Goal: Check status

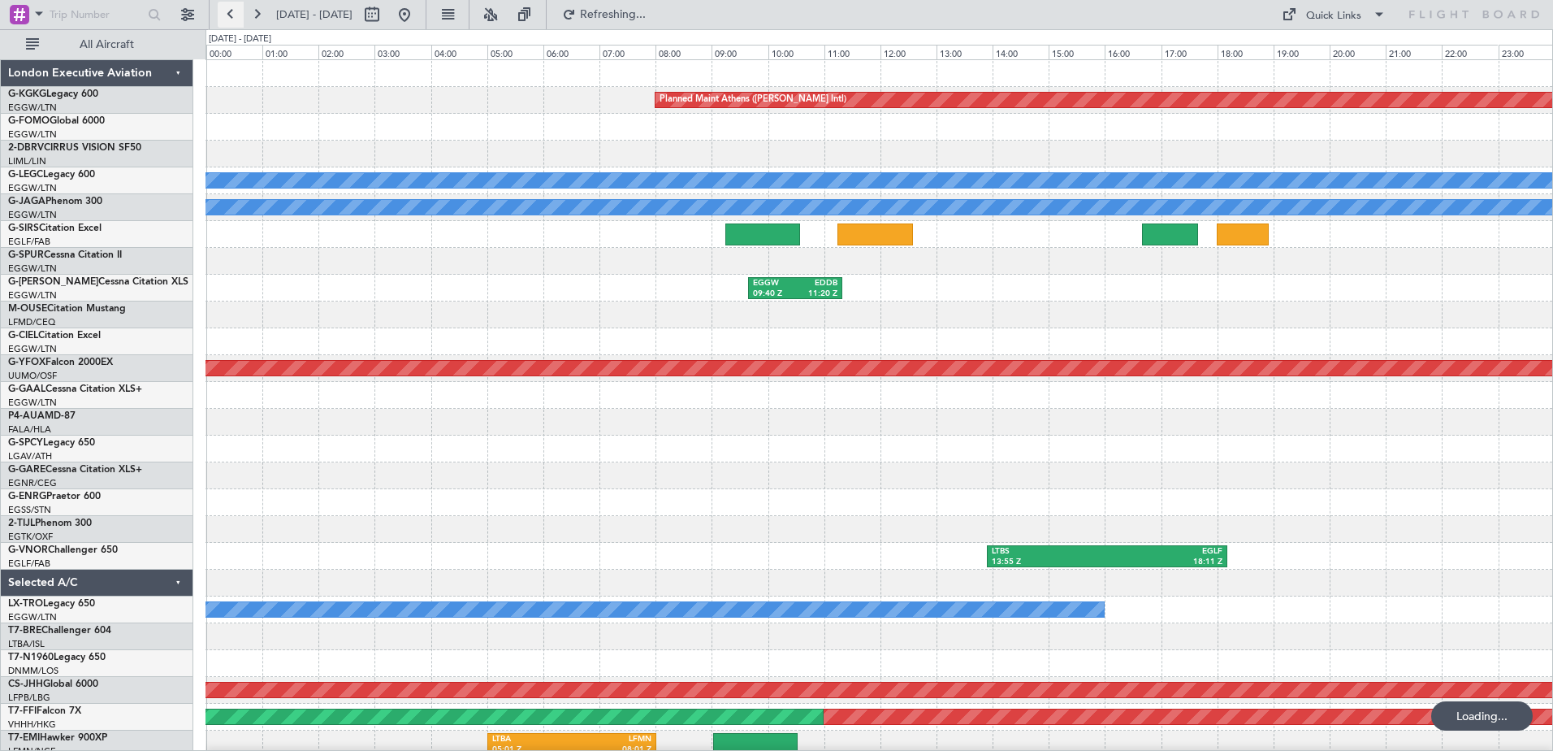
click at [234, 17] on button at bounding box center [231, 15] width 26 height 26
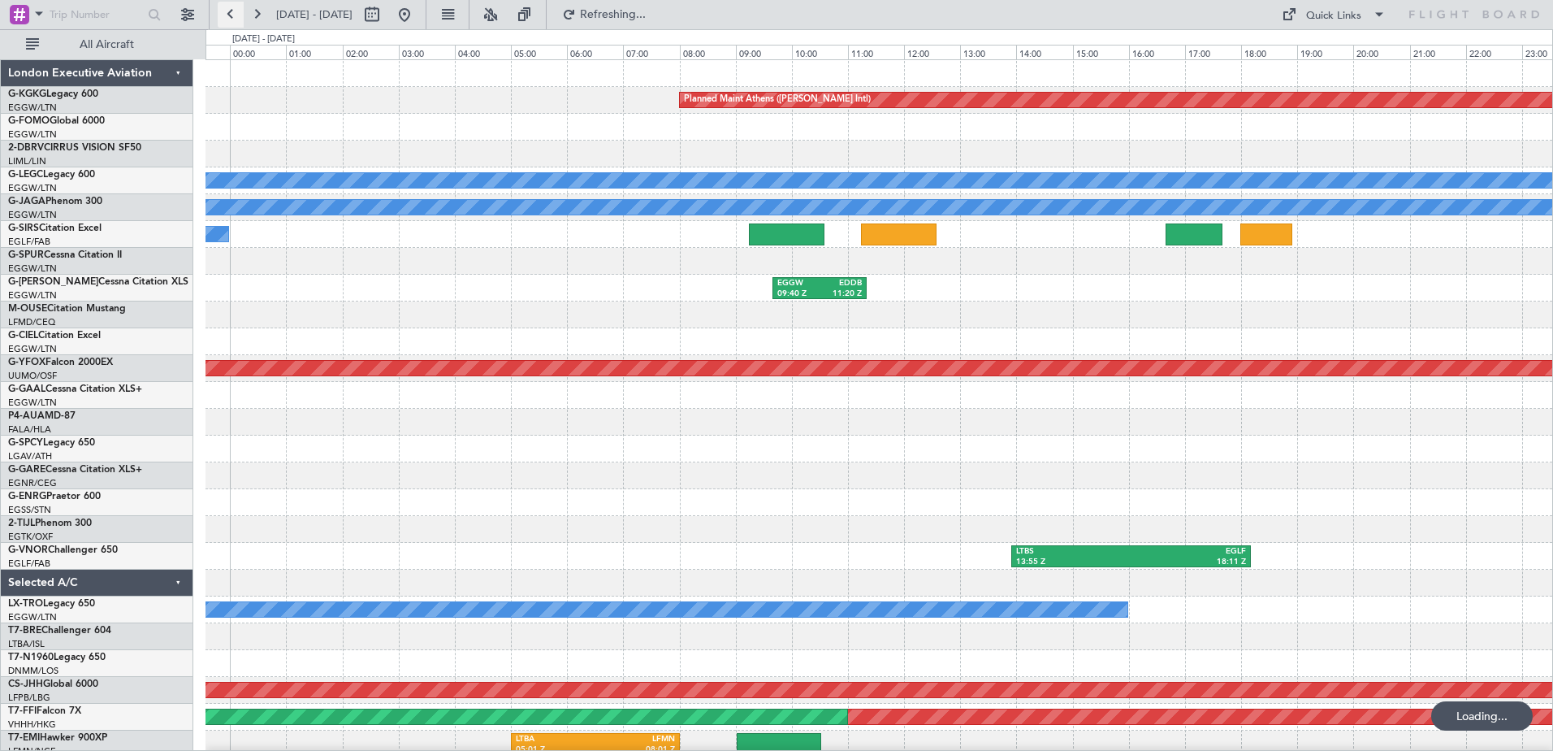
click at [234, 17] on button at bounding box center [231, 15] width 26 height 26
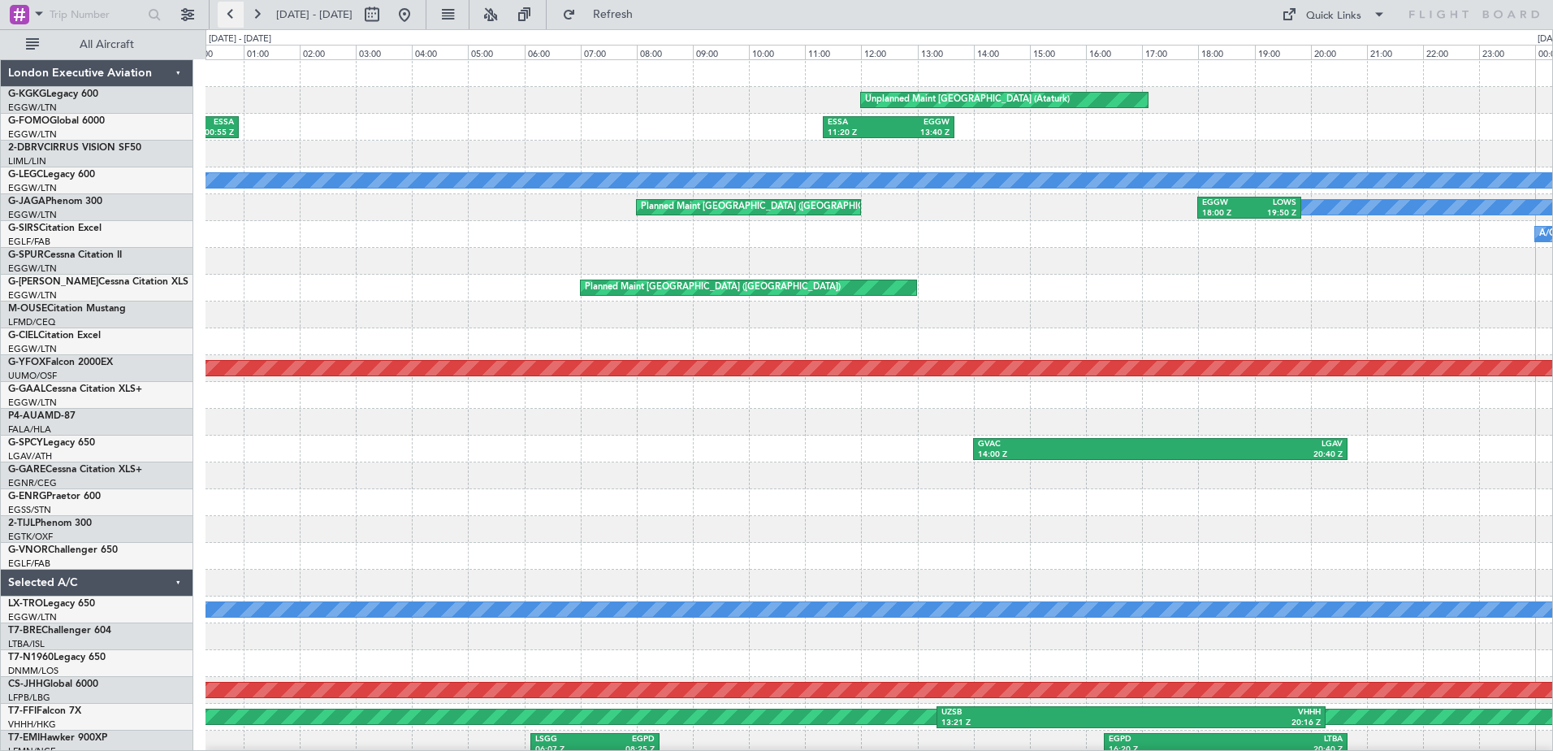
click at [234, 17] on button at bounding box center [231, 15] width 26 height 26
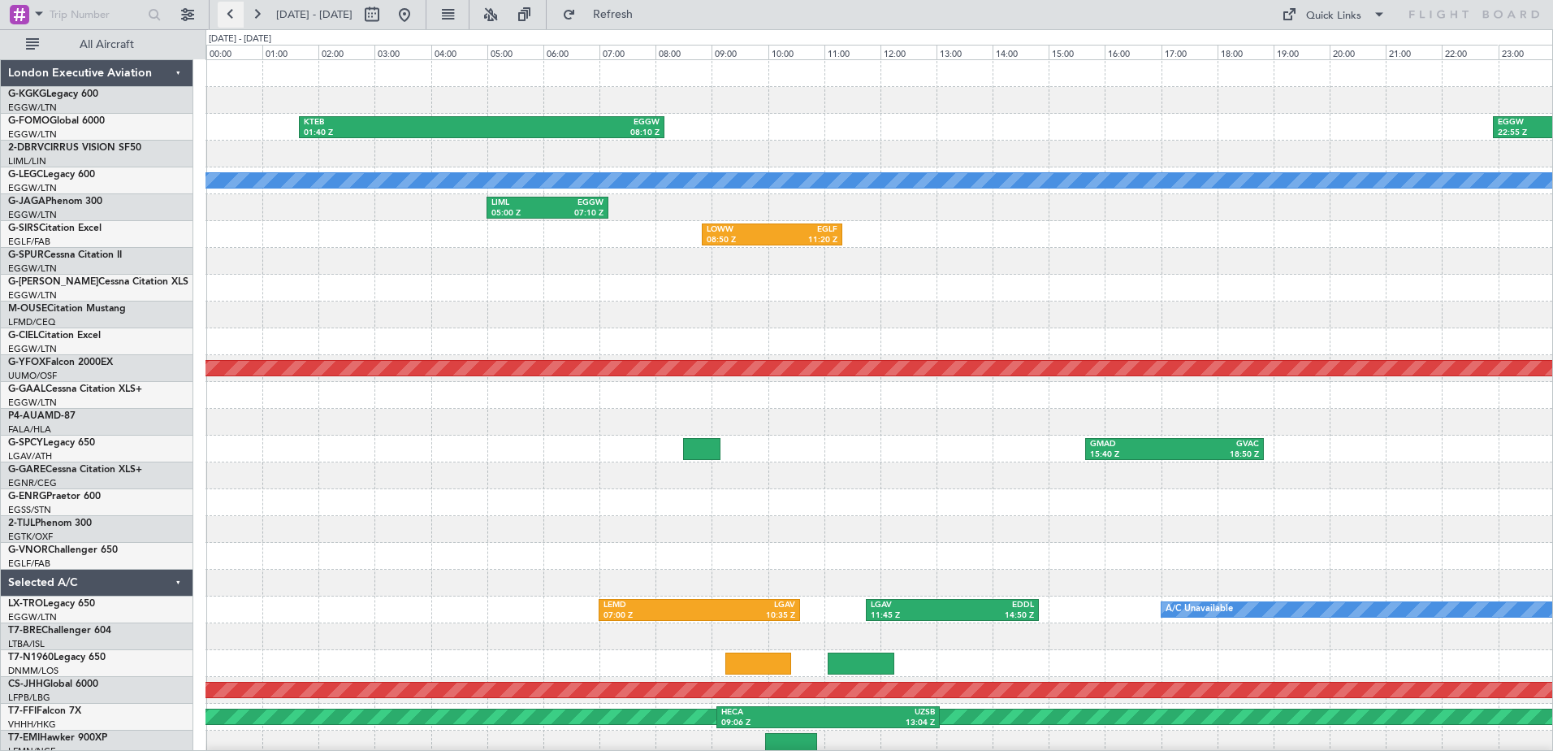
click at [234, 17] on button at bounding box center [231, 15] width 26 height 26
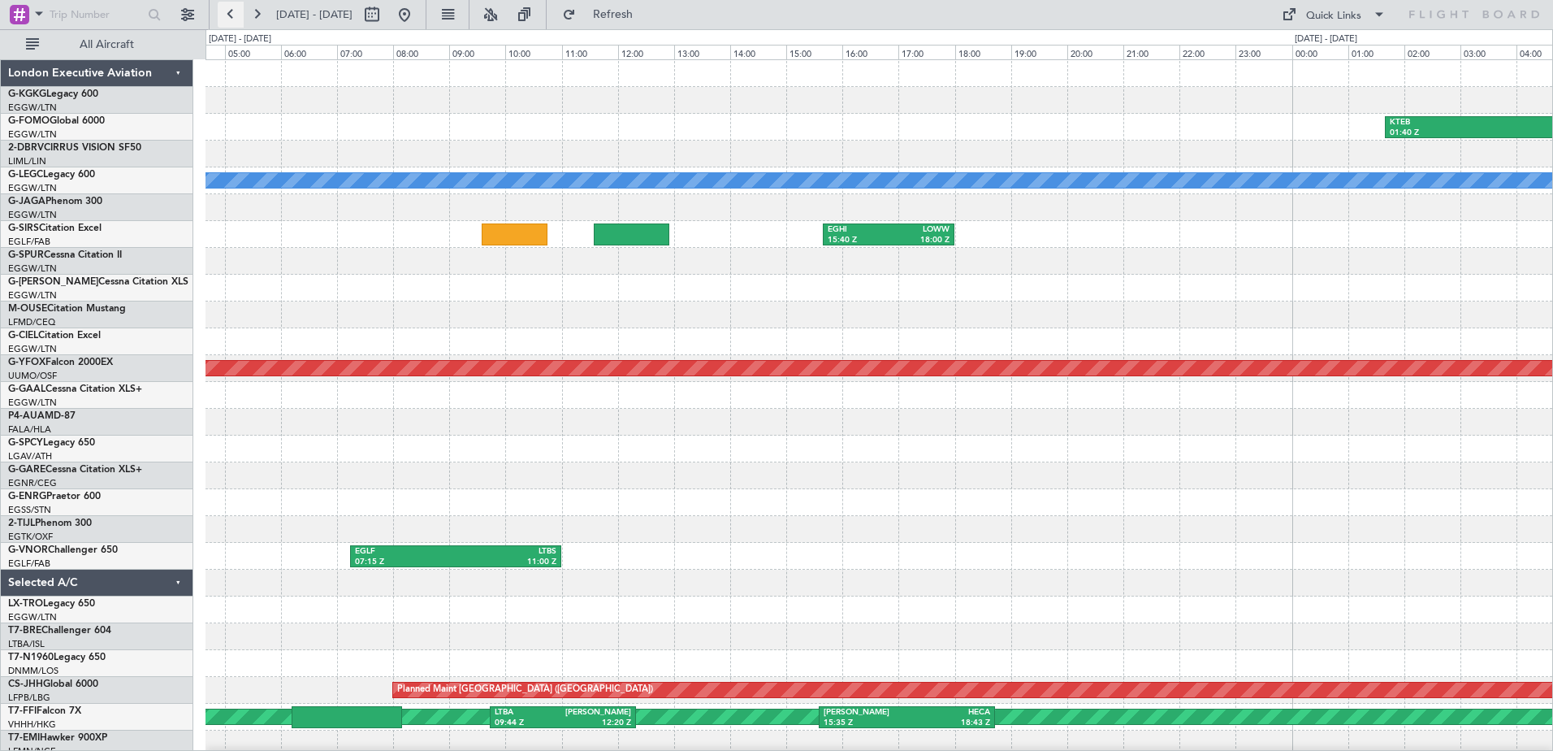
click at [234, 17] on button at bounding box center [231, 15] width 26 height 26
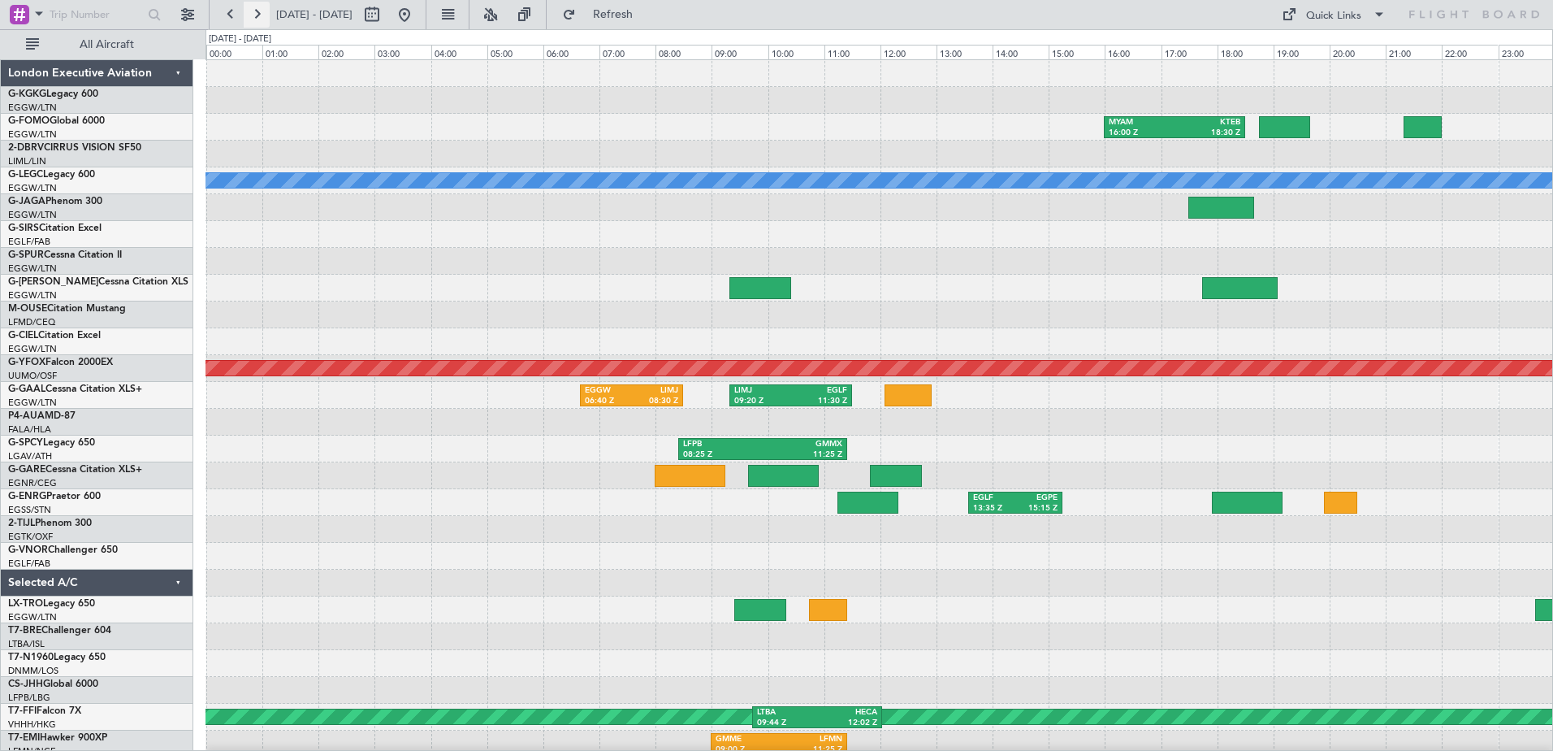
click at [261, 8] on button at bounding box center [257, 15] width 26 height 26
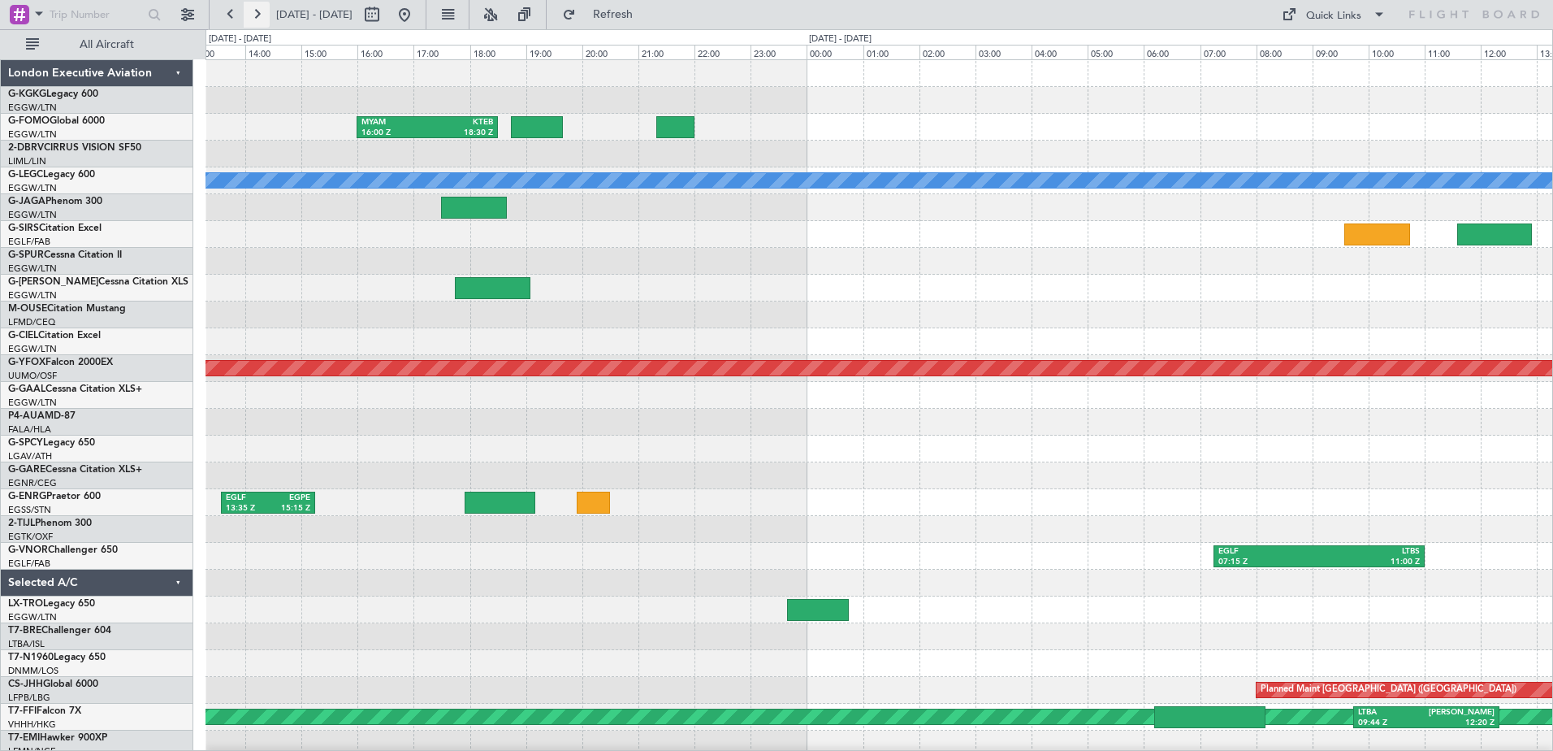
click at [261, 8] on button at bounding box center [257, 15] width 26 height 26
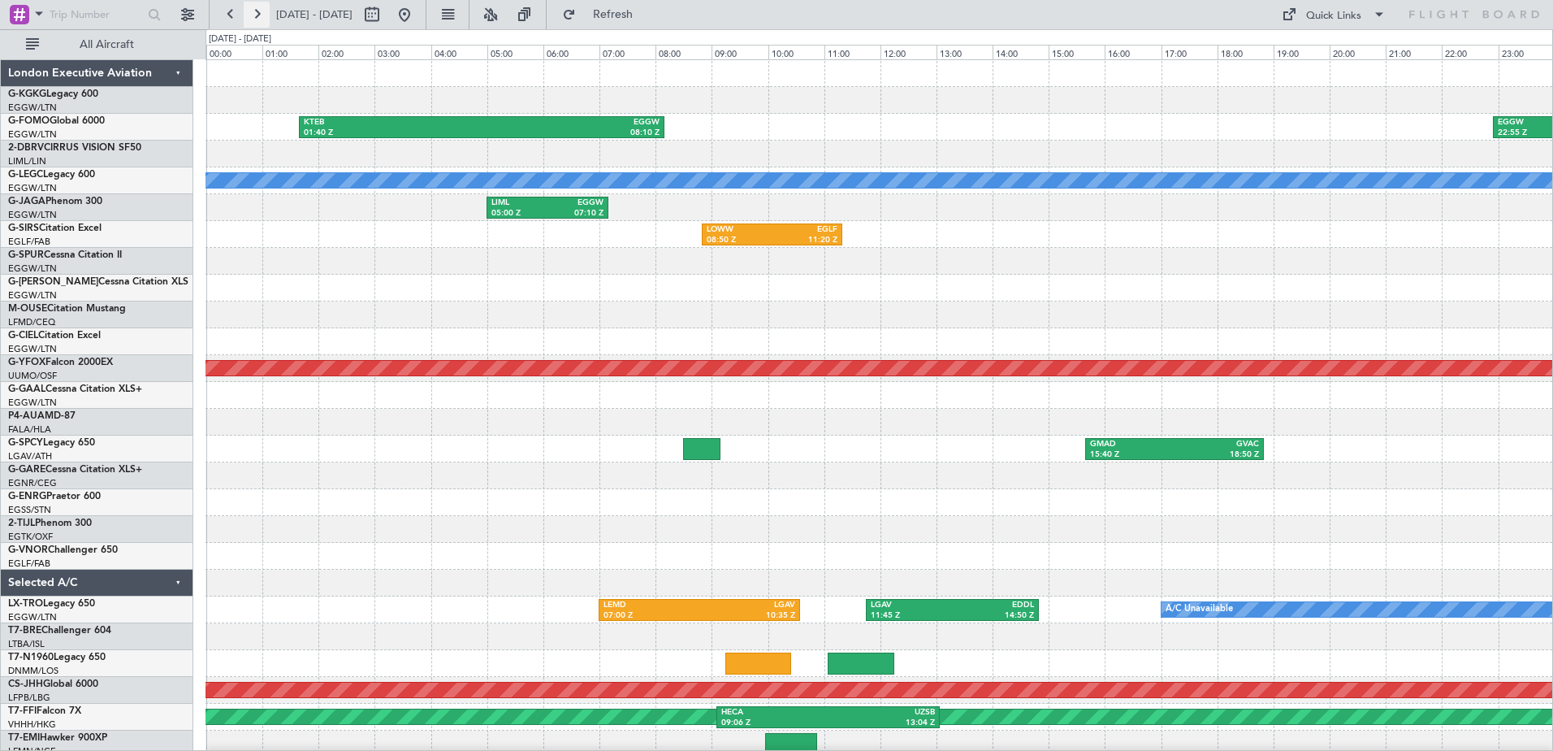
click at [261, 8] on button at bounding box center [257, 15] width 26 height 26
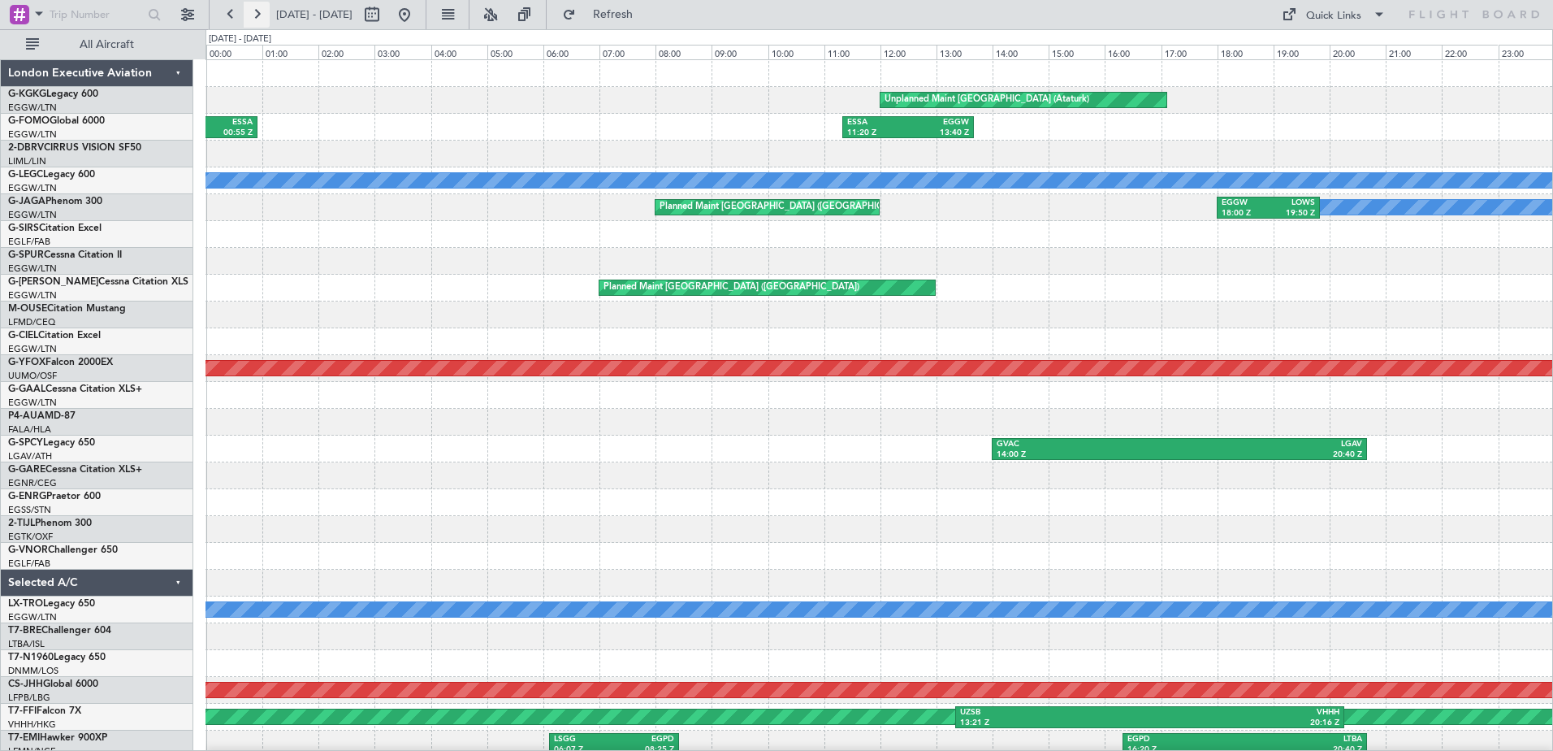
click at [261, 8] on button at bounding box center [257, 15] width 26 height 26
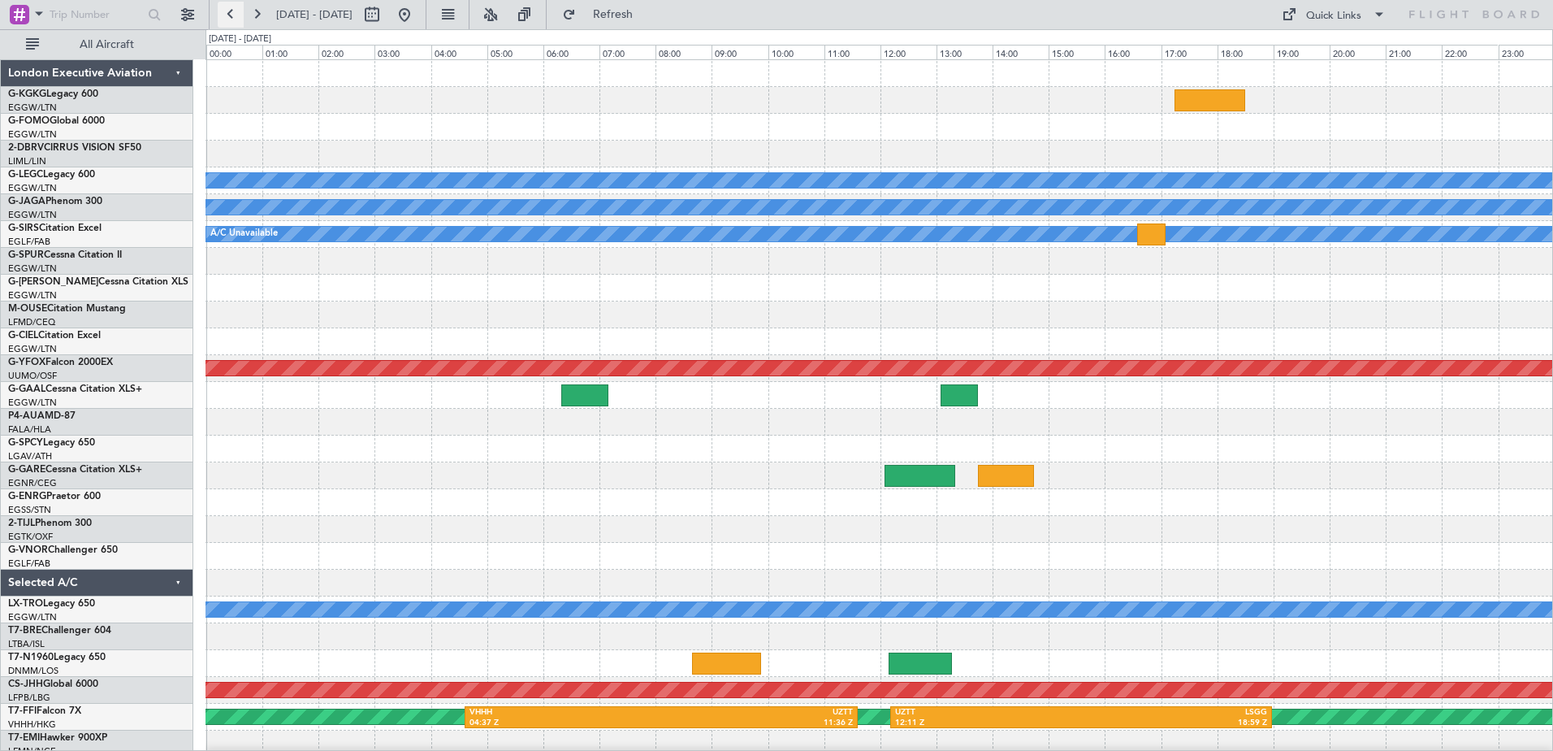
click at [231, 13] on button at bounding box center [231, 15] width 26 height 26
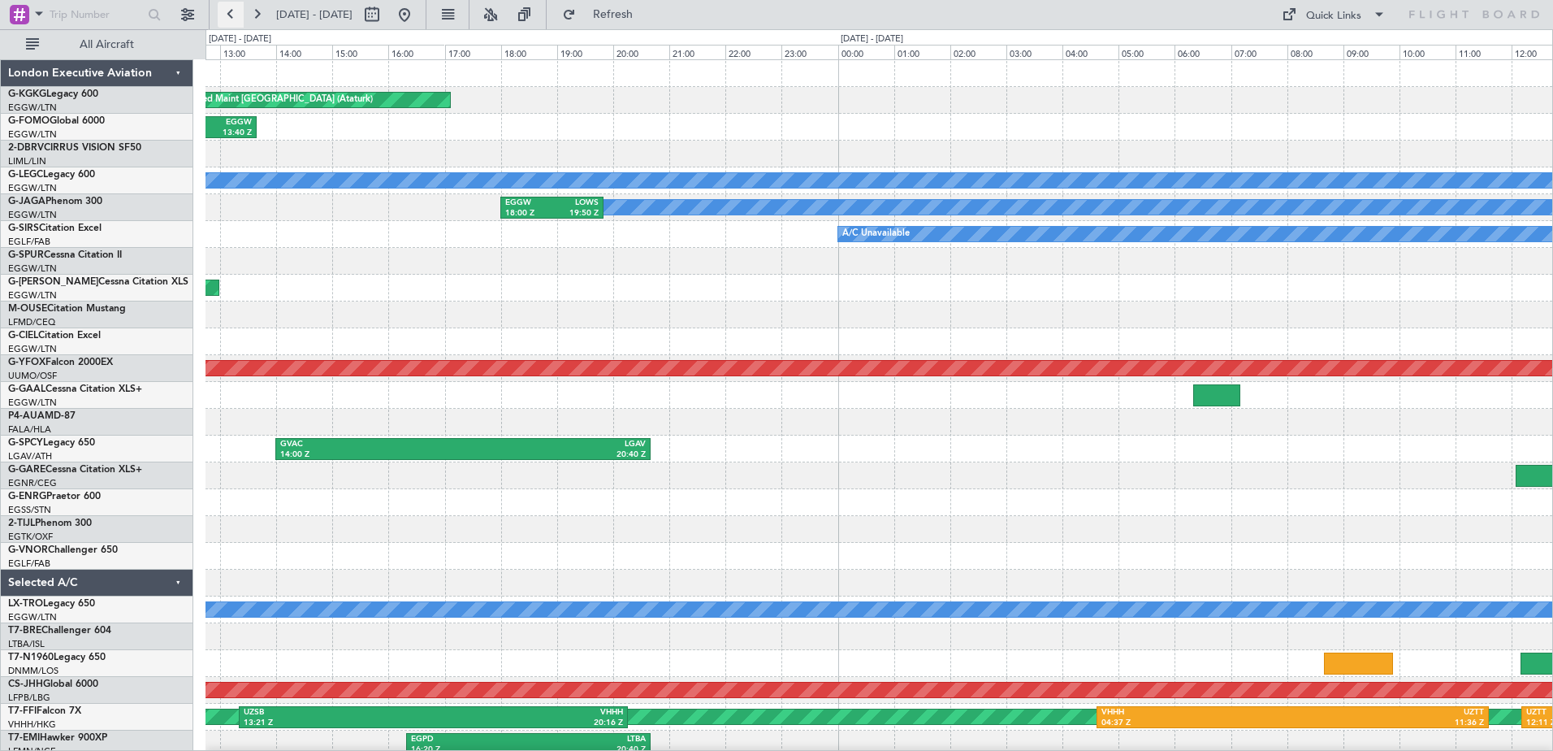
click at [231, 13] on button at bounding box center [231, 15] width 26 height 26
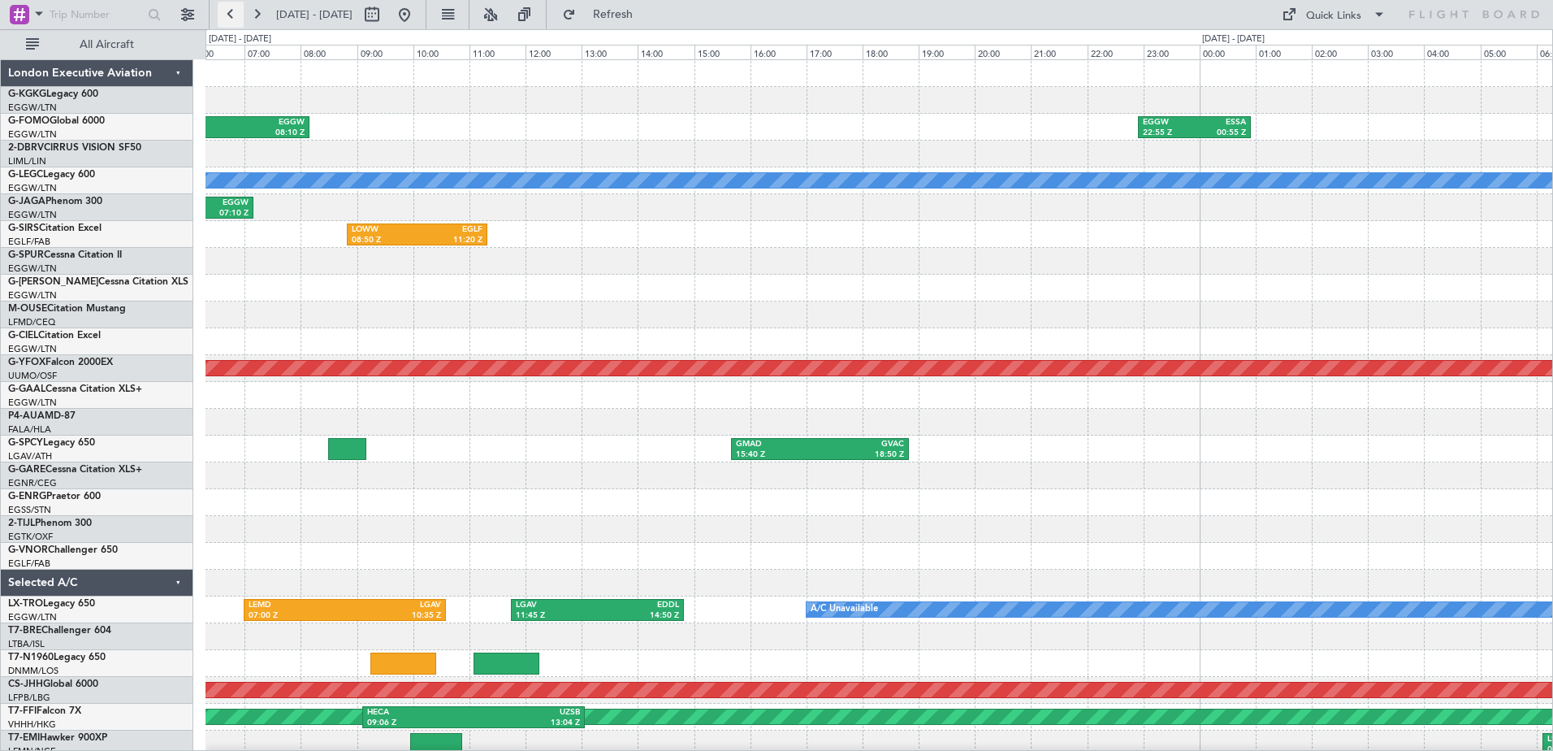
click at [231, 13] on button at bounding box center [231, 15] width 26 height 26
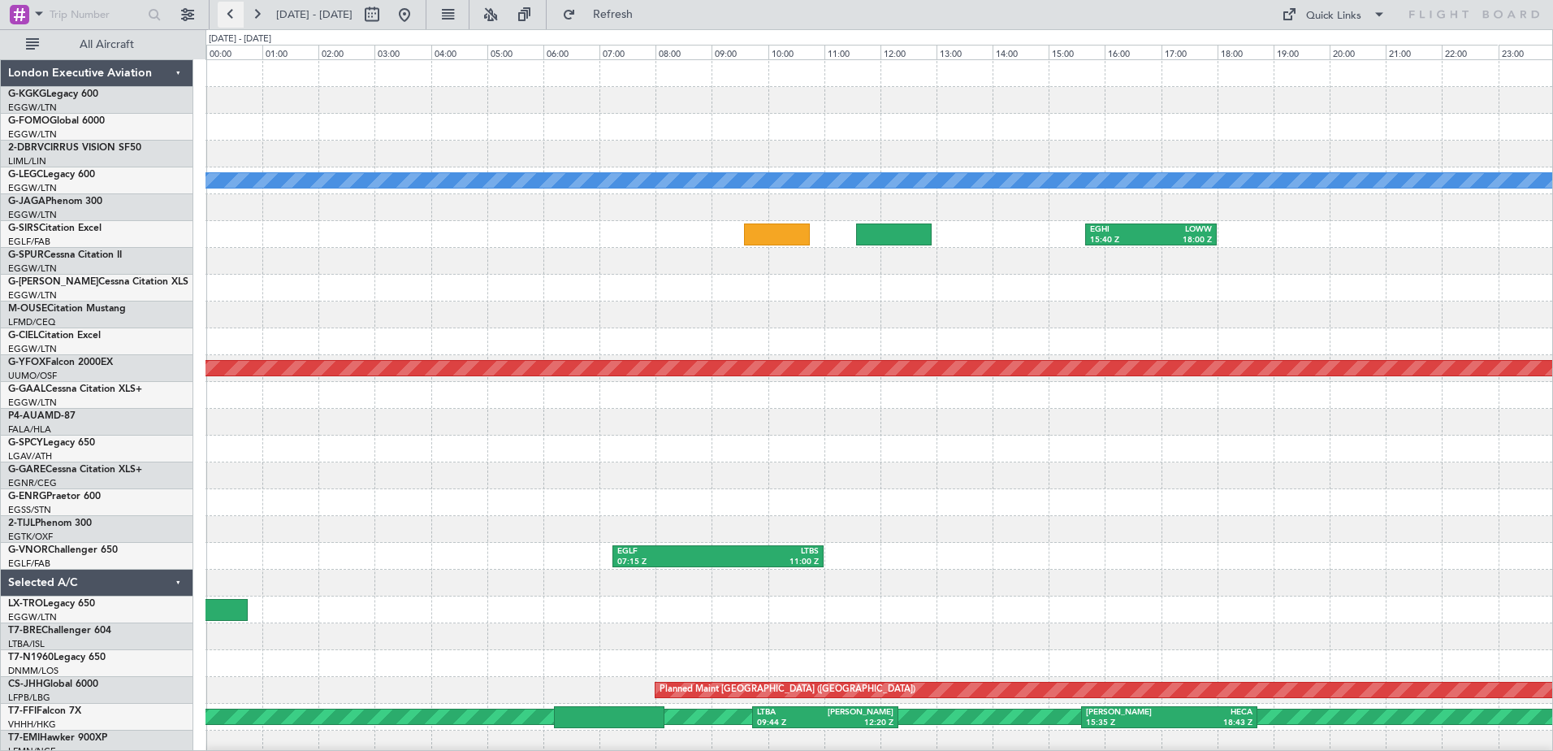
click at [231, 13] on button at bounding box center [231, 15] width 26 height 26
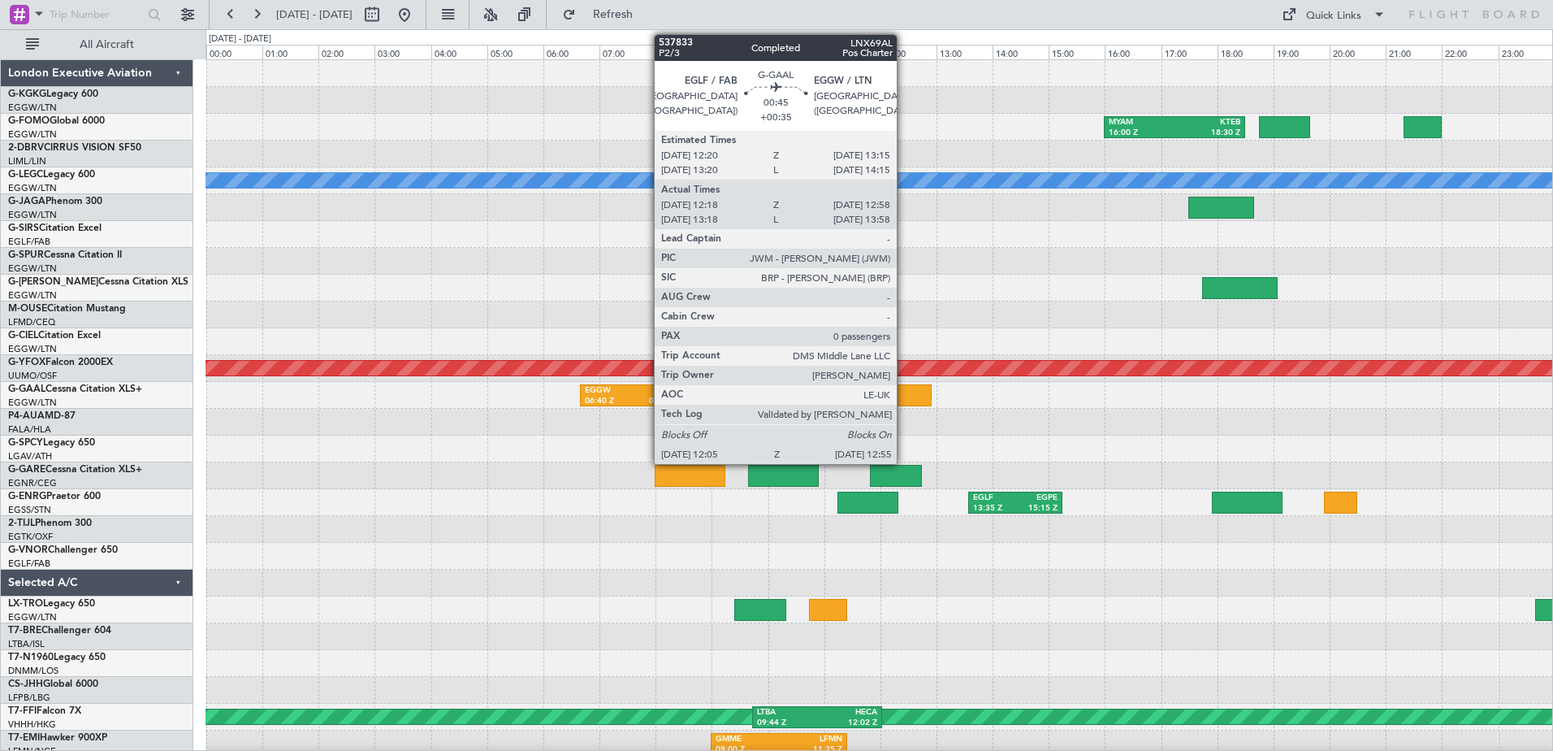
click at [904, 394] on div at bounding box center [908, 395] width 47 height 22
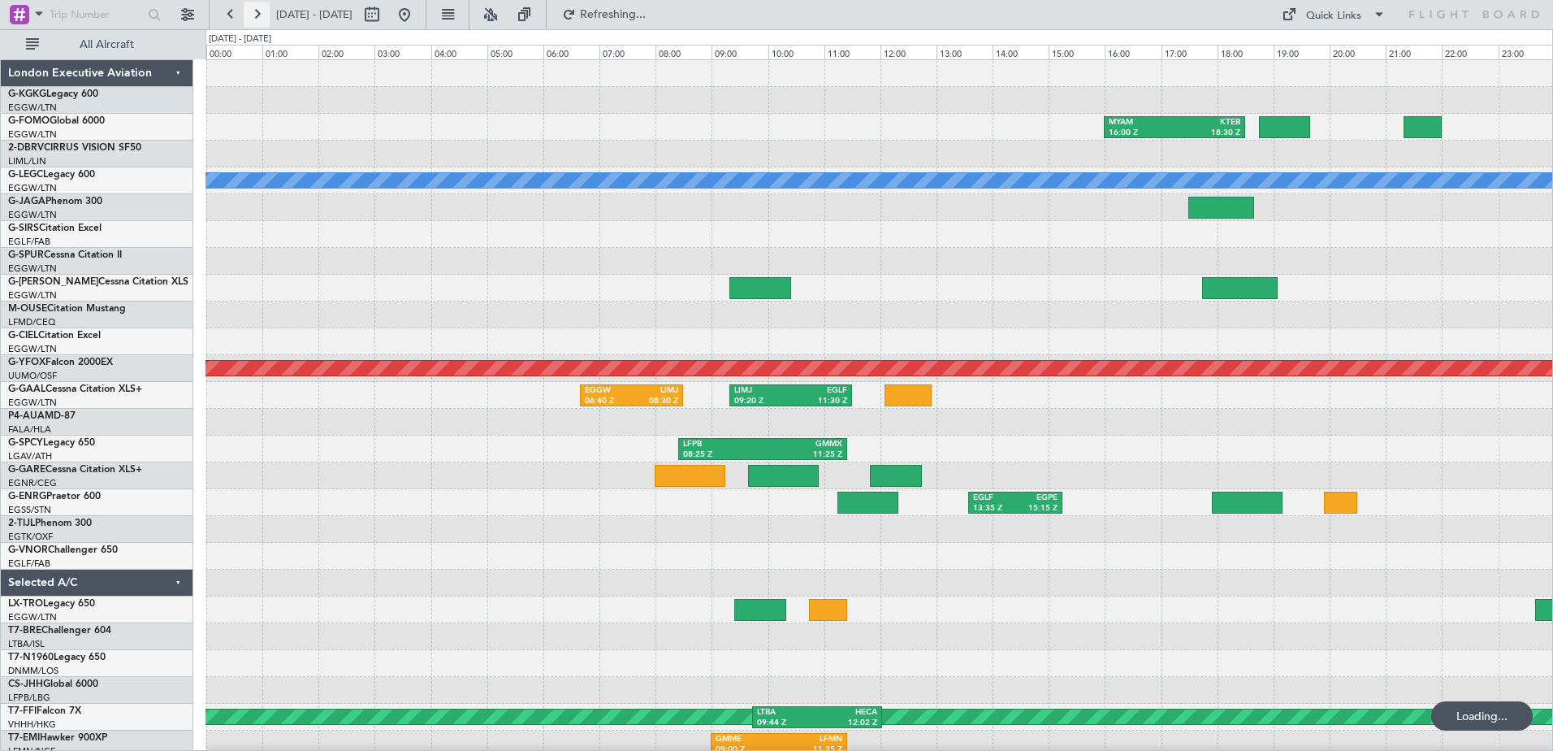
click at [255, 11] on button at bounding box center [257, 15] width 26 height 26
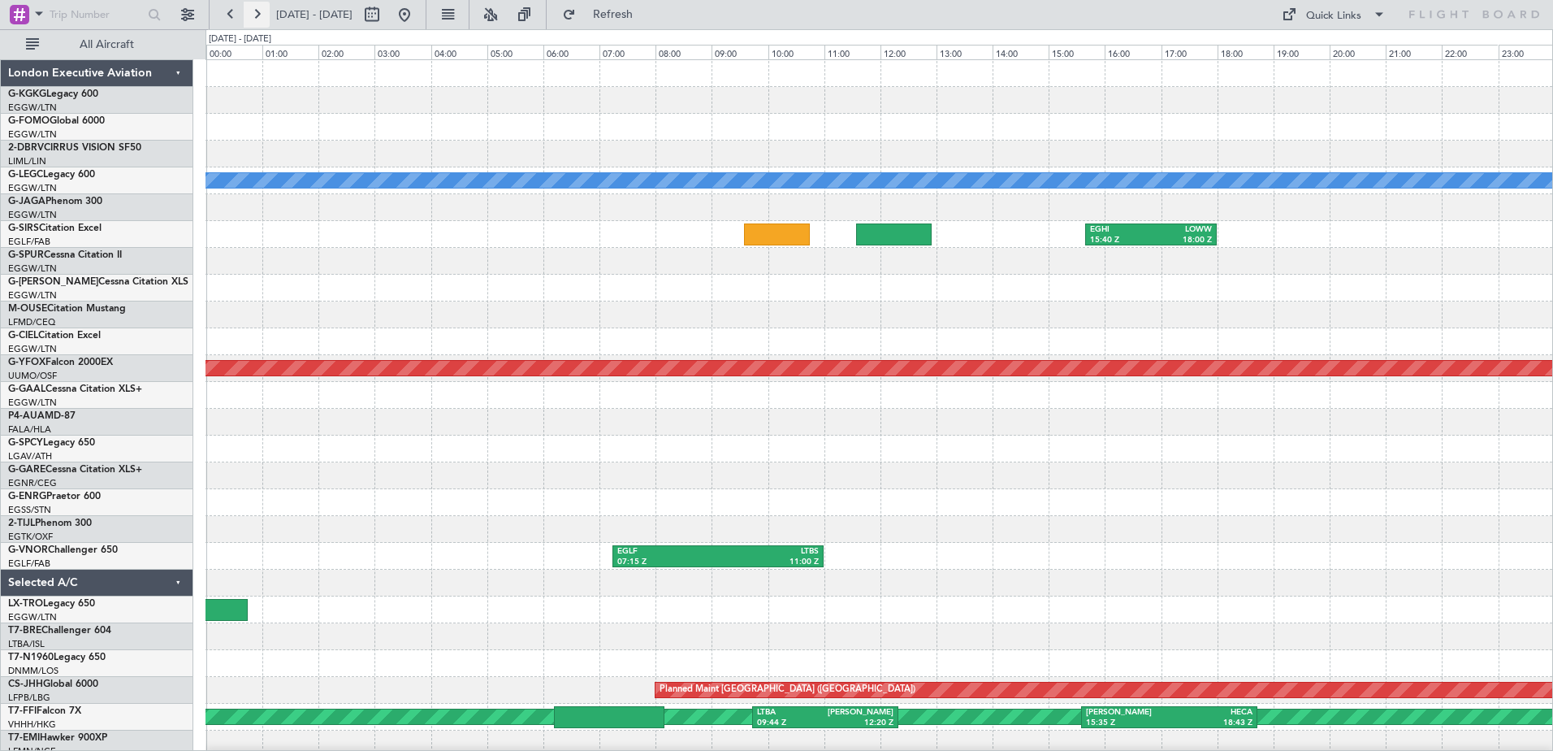
click at [255, 11] on button at bounding box center [257, 15] width 26 height 26
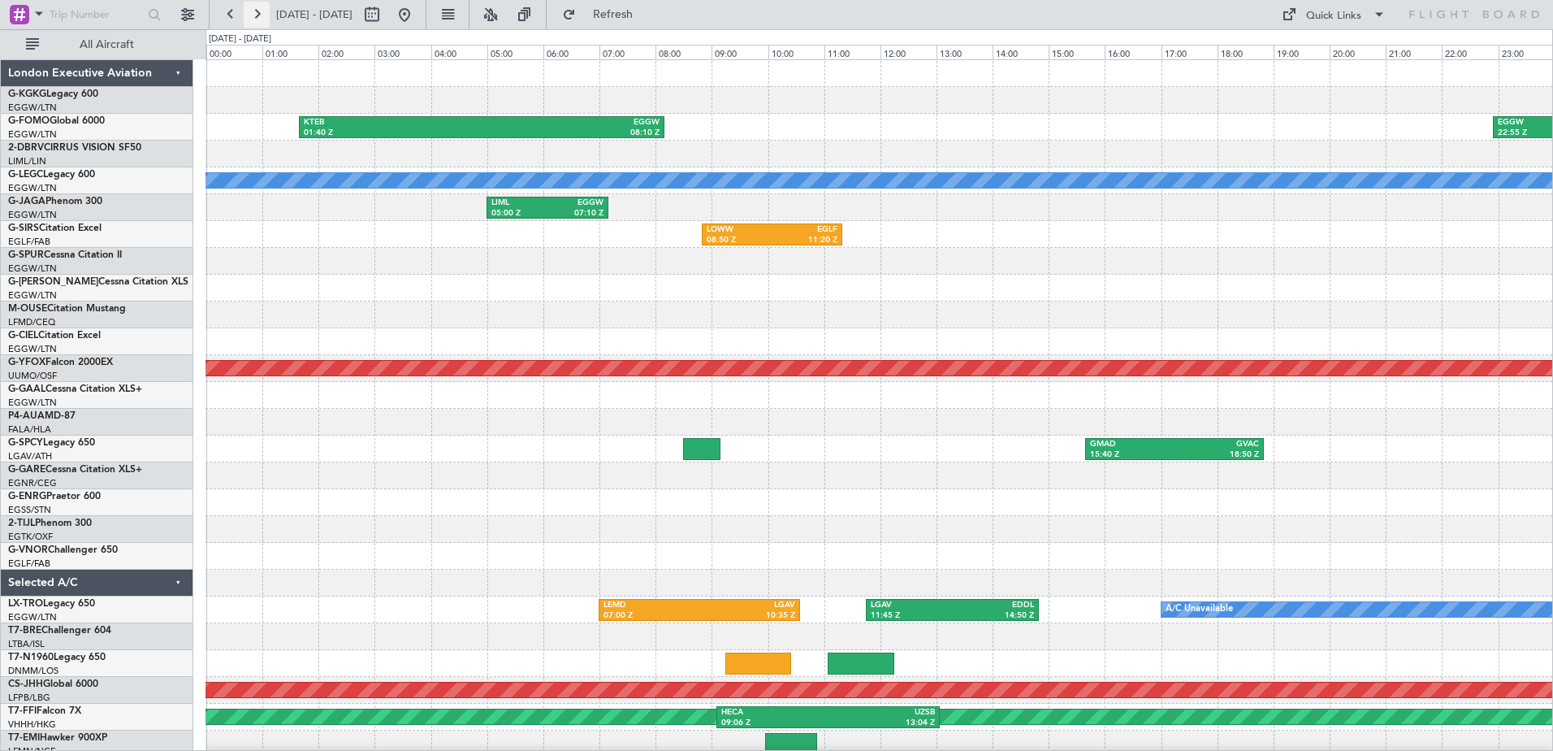
click at [255, 11] on button at bounding box center [257, 15] width 26 height 26
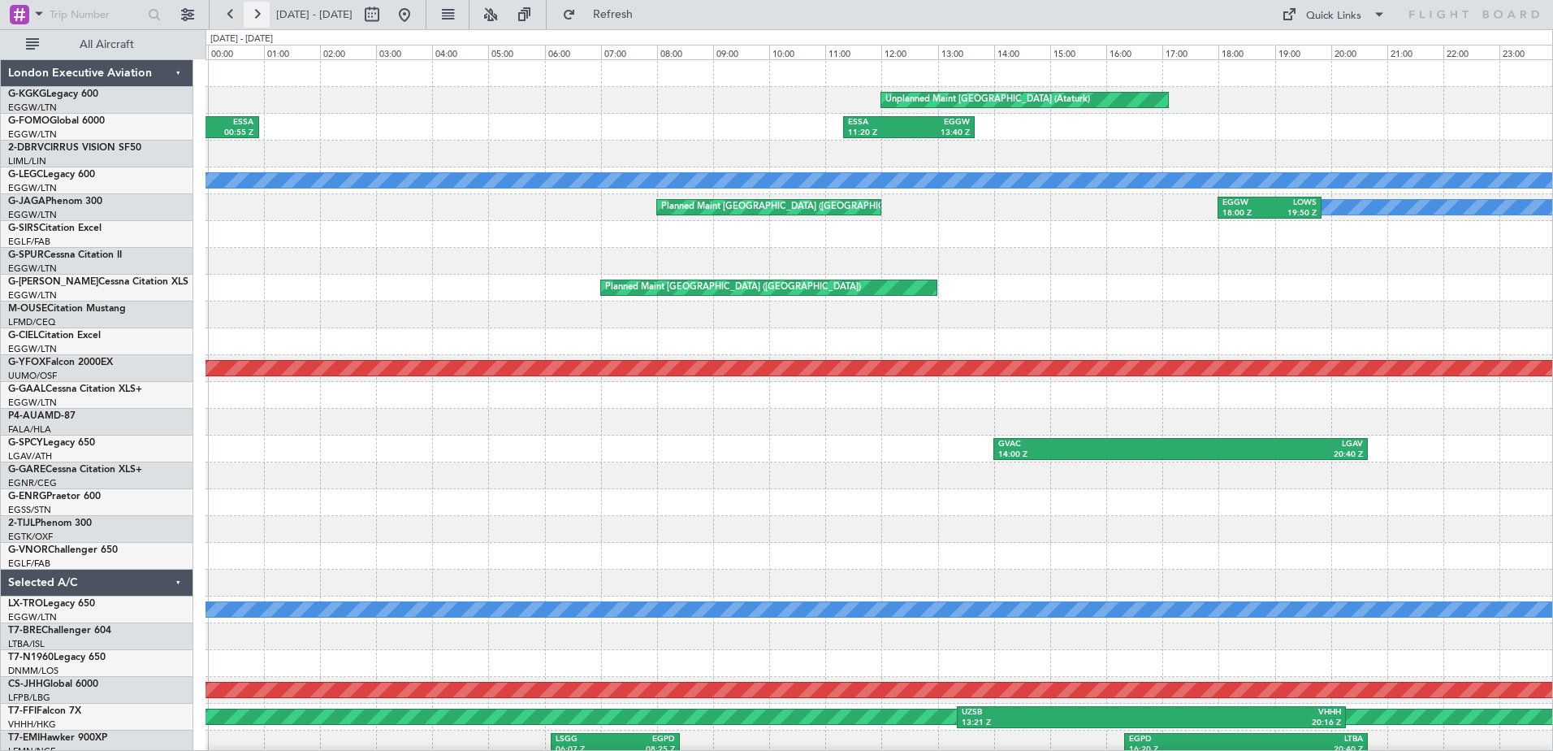
click at [255, 11] on button at bounding box center [257, 15] width 26 height 26
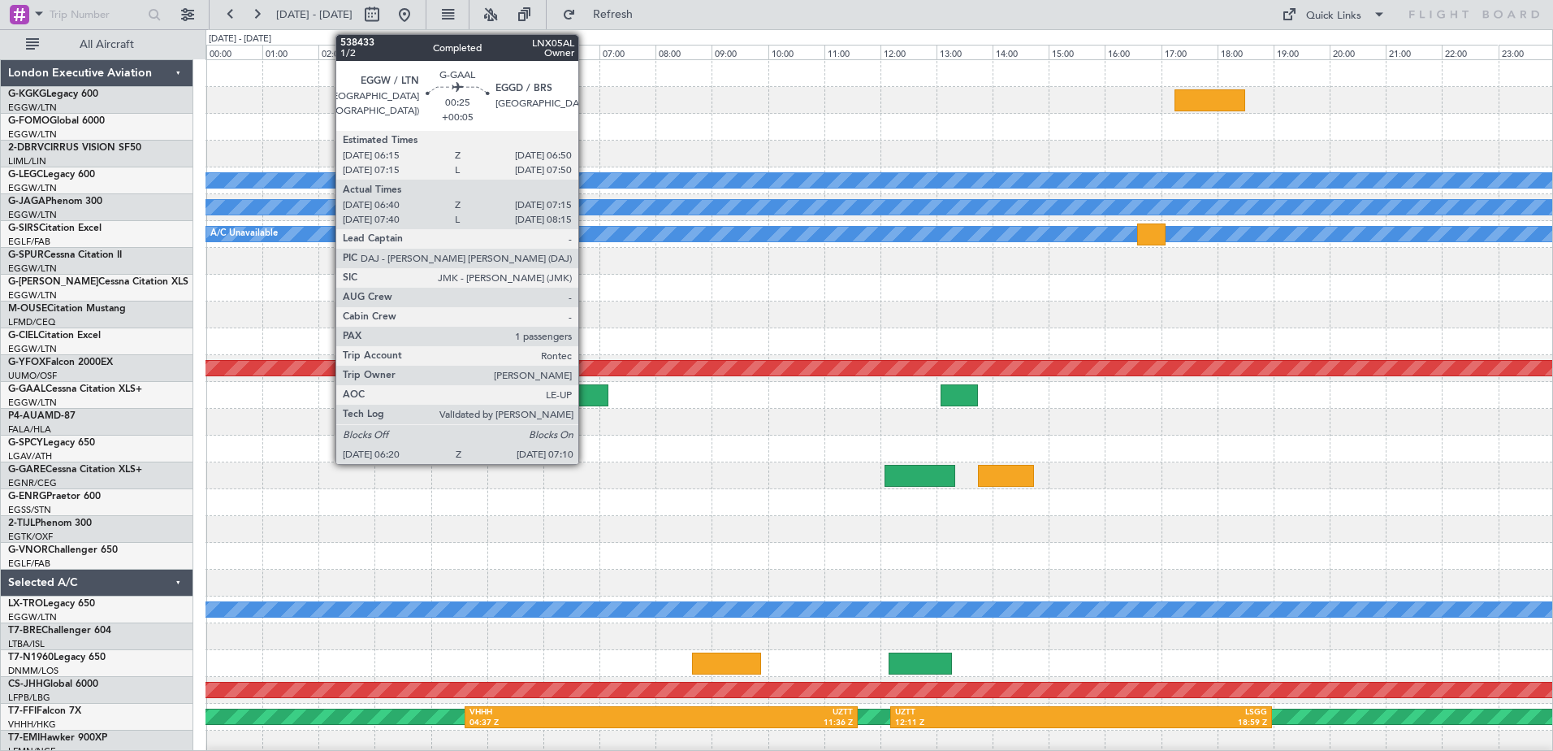
click at [586, 393] on div at bounding box center [584, 395] width 47 height 22
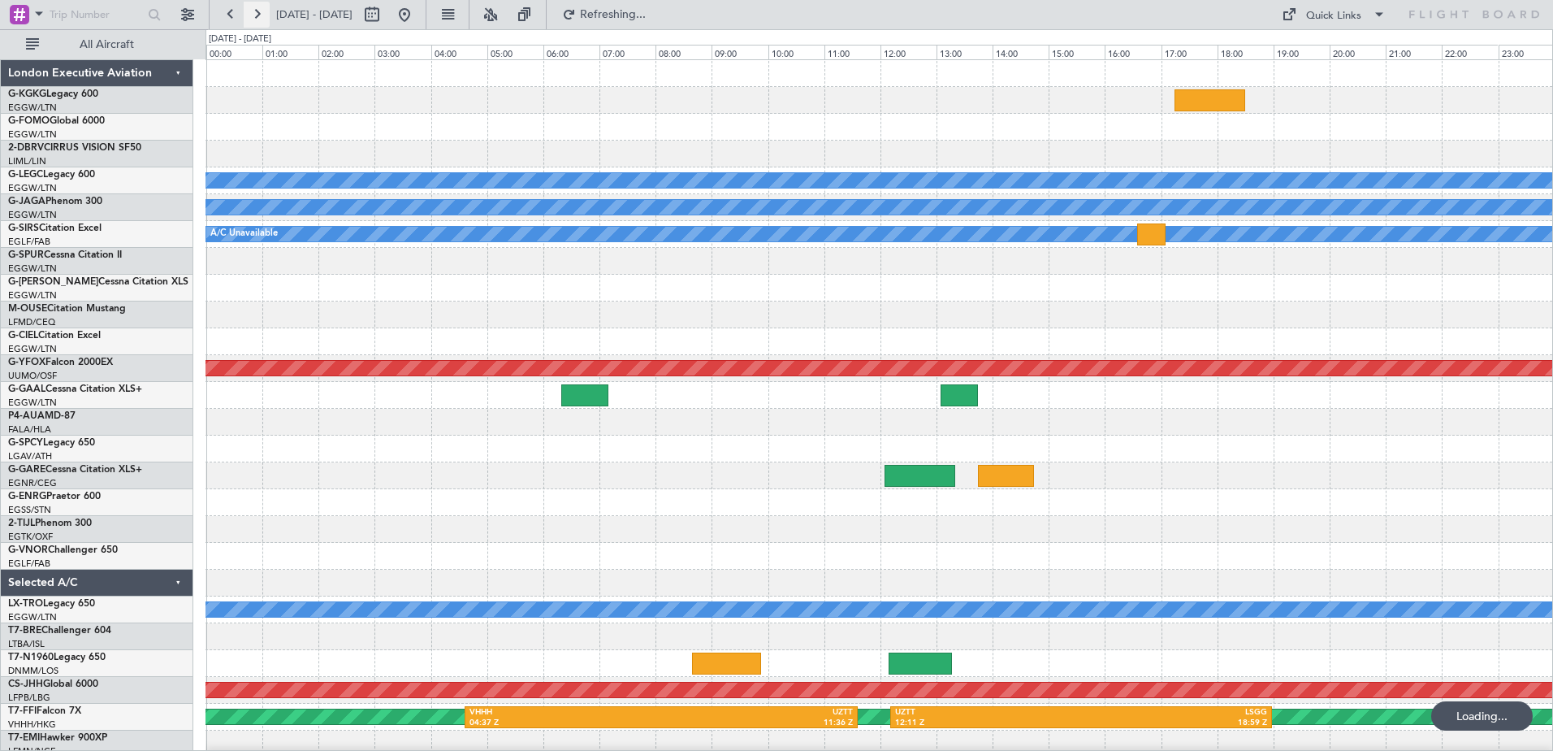
click at [252, 11] on button at bounding box center [257, 15] width 26 height 26
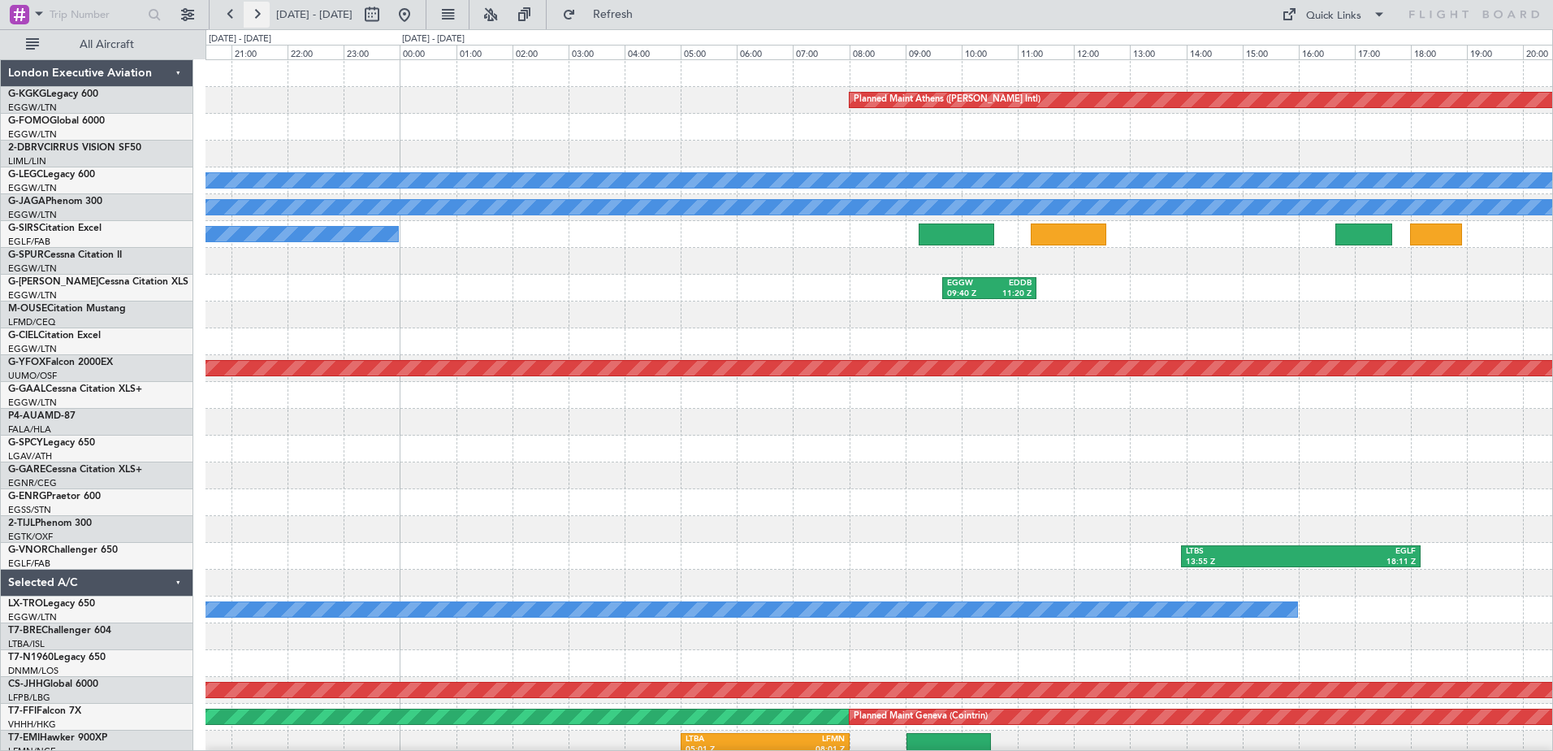
click at [252, 11] on button at bounding box center [257, 15] width 26 height 26
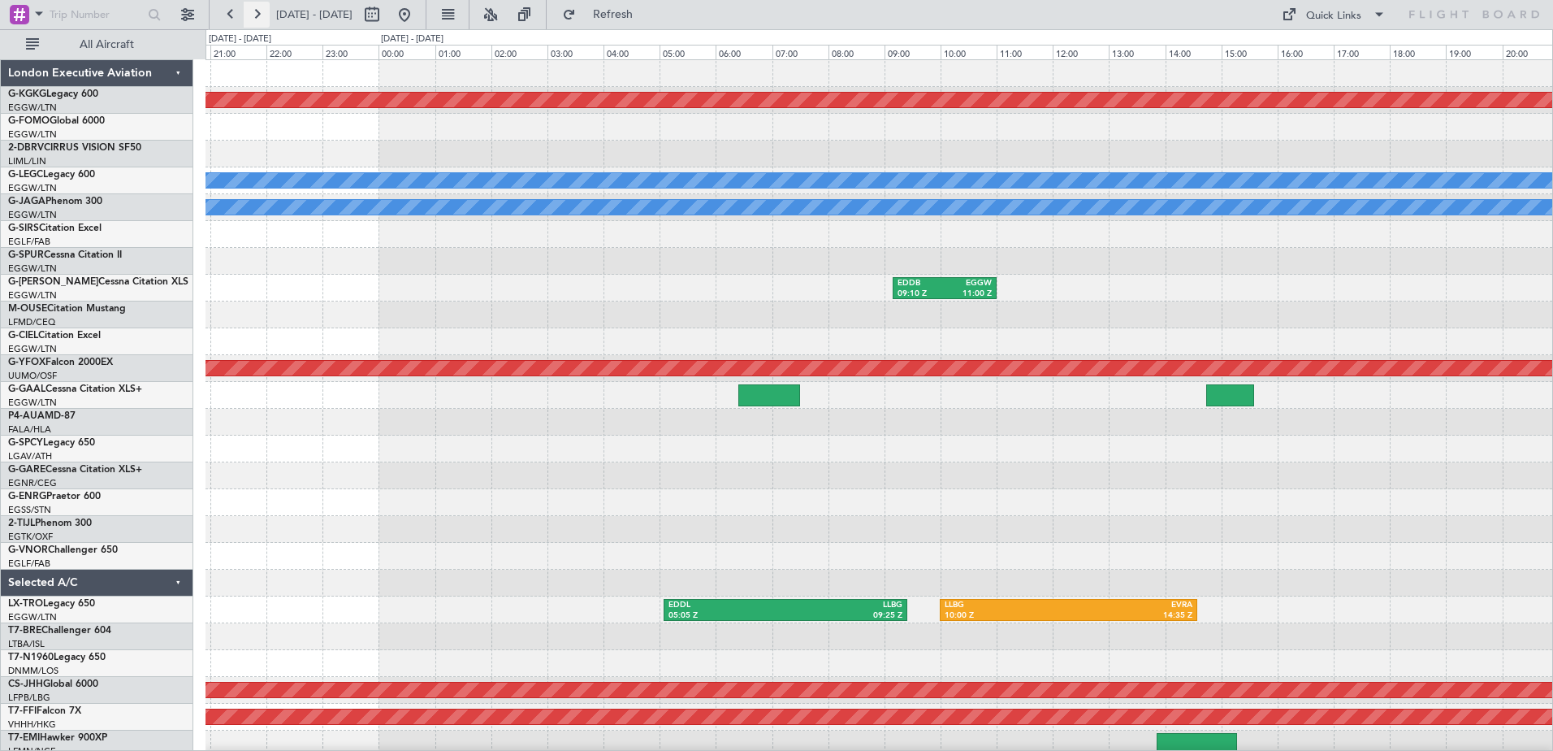
click at [252, 11] on button at bounding box center [257, 15] width 26 height 26
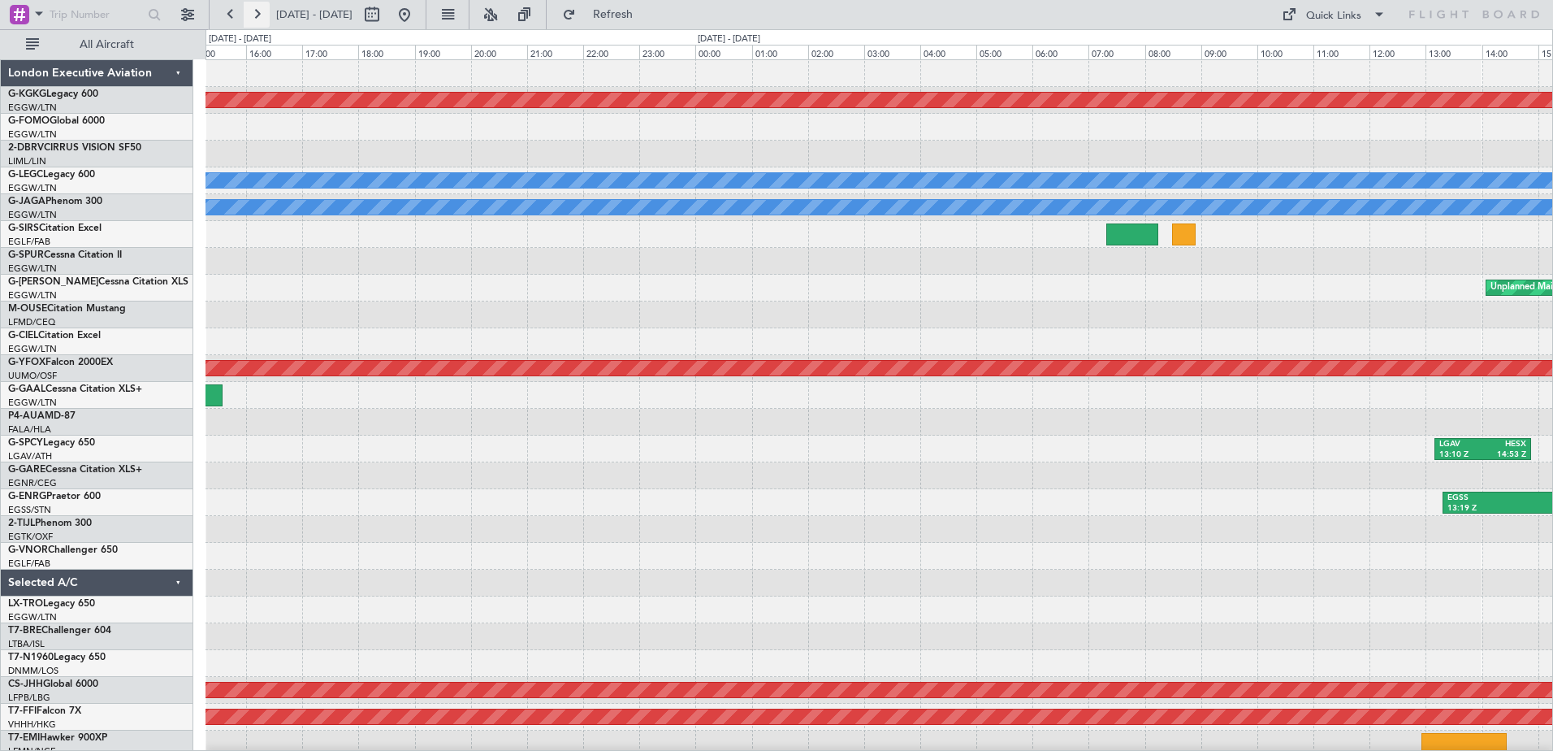
click at [252, 11] on button at bounding box center [257, 15] width 26 height 26
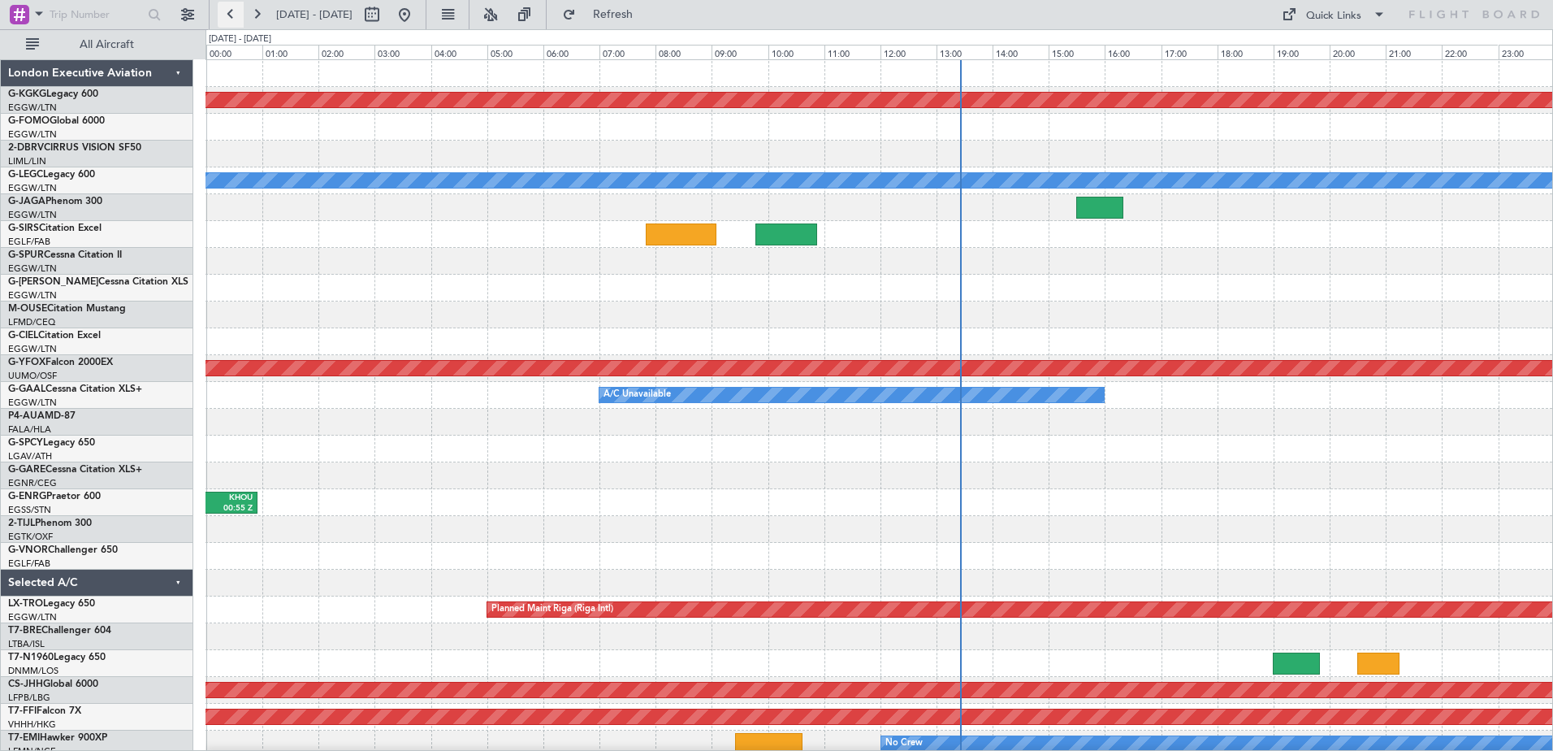
click at [227, 15] on button at bounding box center [231, 15] width 26 height 26
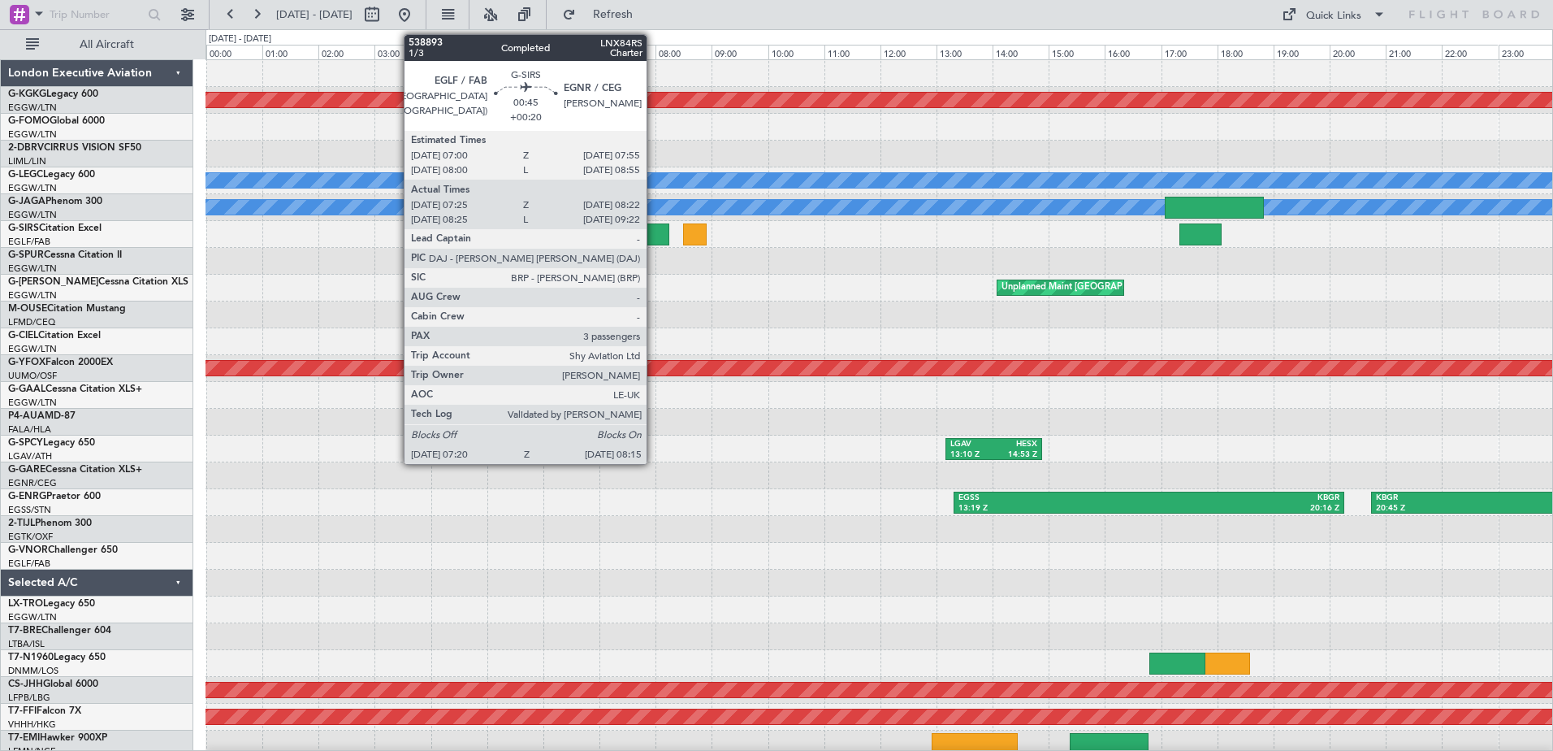
click at [654, 237] on div at bounding box center [643, 234] width 52 height 22
